Goal: Navigation & Orientation: Find specific page/section

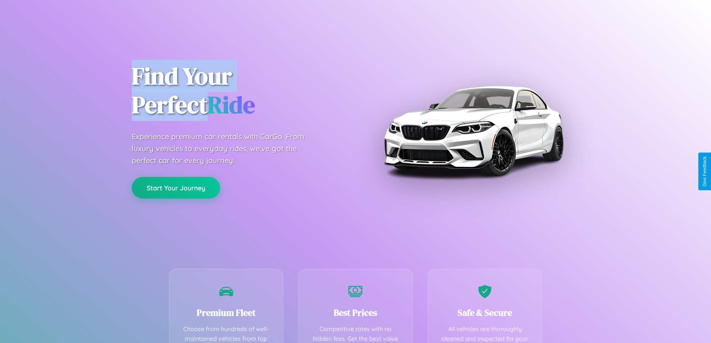
click at [176, 188] on button "Start Your Journey" at bounding box center [176, 188] width 88 height 22
click at [176, 187] on button "Start Your Journey" at bounding box center [176, 188] width 88 height 22
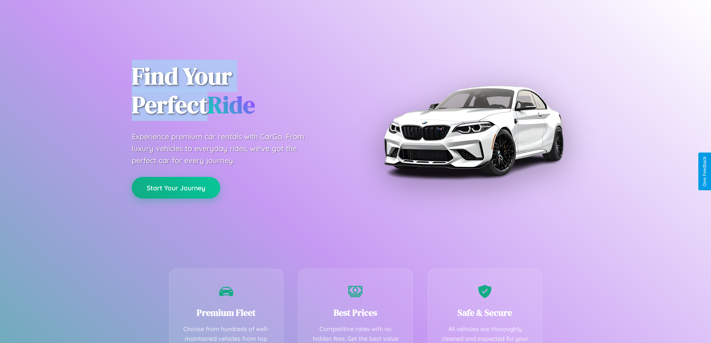
click at [176, 187] on button "Start Your Journey" at bounding box center [176, 188] width 88 height 22
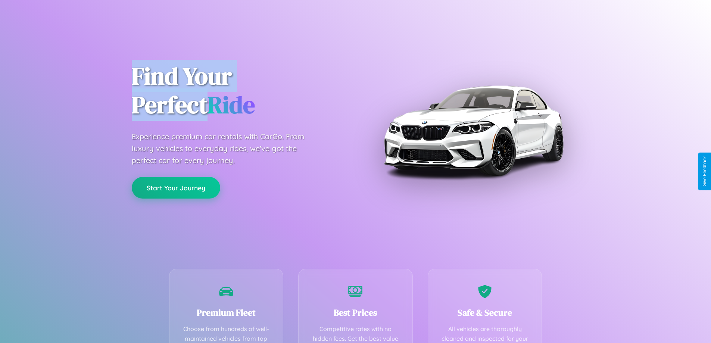
click at [176, 187] on button "Start Your Journey" at bounding box center [176, 188] width 88 height 22
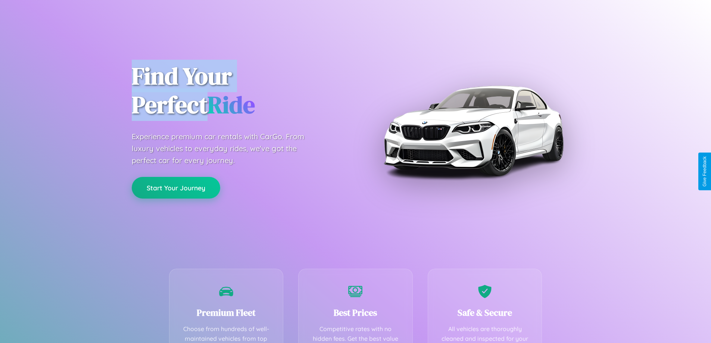
click at [176, 187] on button "Start Your Journey" at bounding box center [176, 188] width 88 height 22
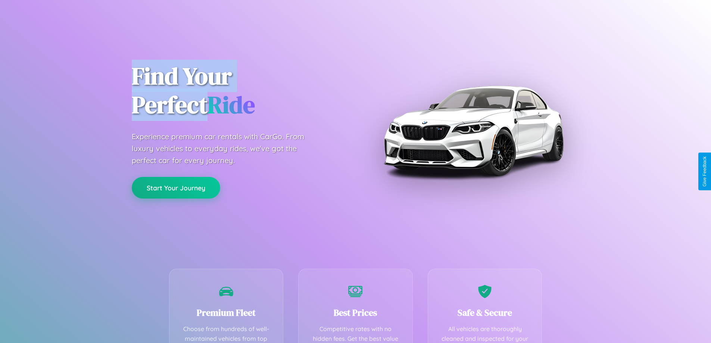
click at [176, 187] on button "Start Your Journey" at bounding box center [176, 188] width 88 height 22
